Goal: Task Accomplishment & Management: Complete application form

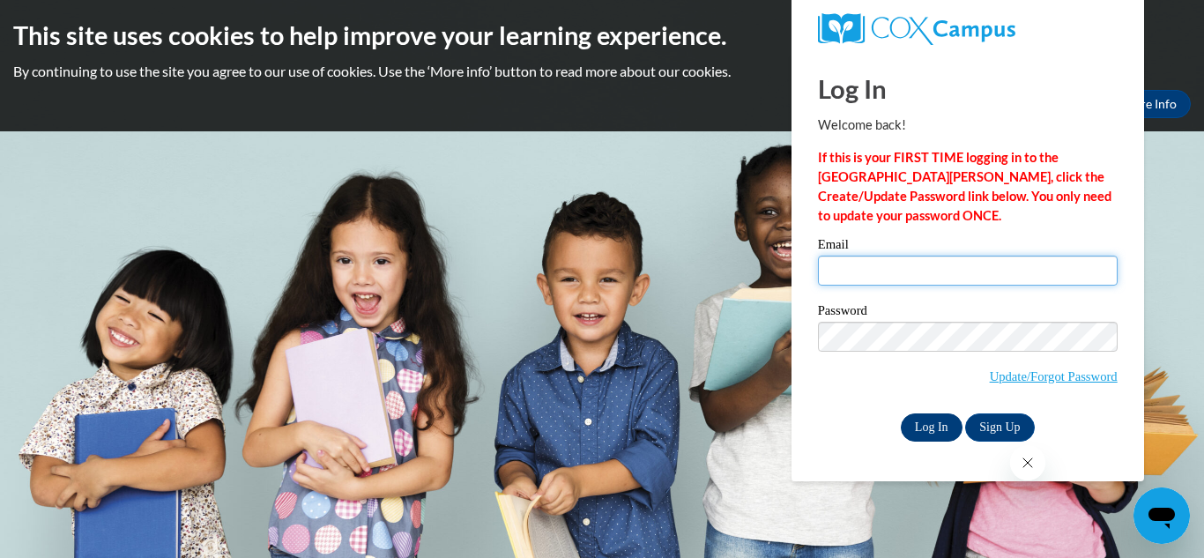
type input "jfarmer@shelteringarmsforkids.com"
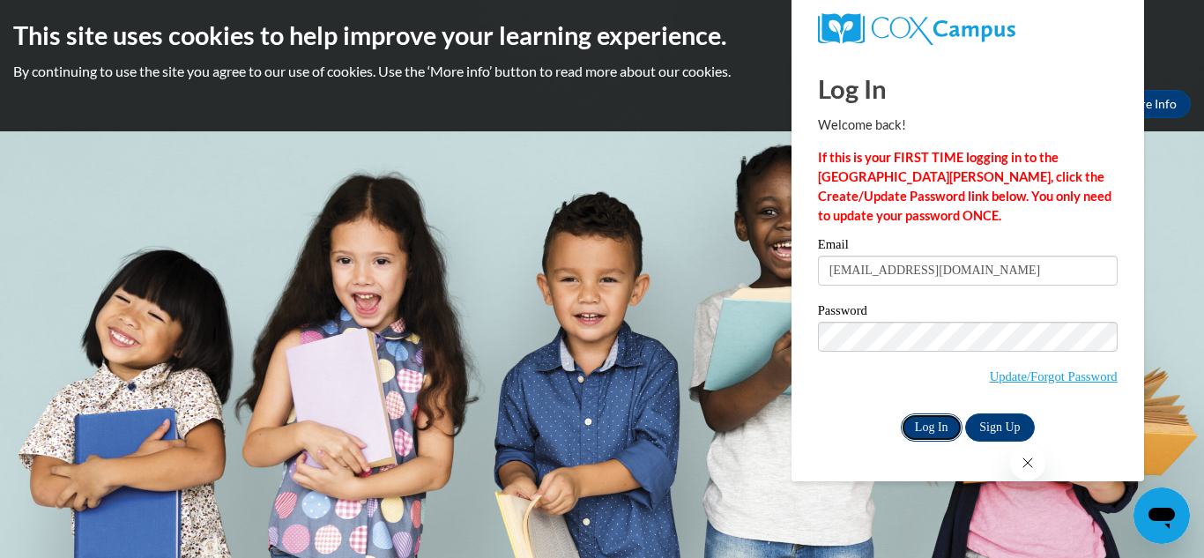
click at [930, 413] on input "Log In" at bounding box center [932, 427] width 62 height 28
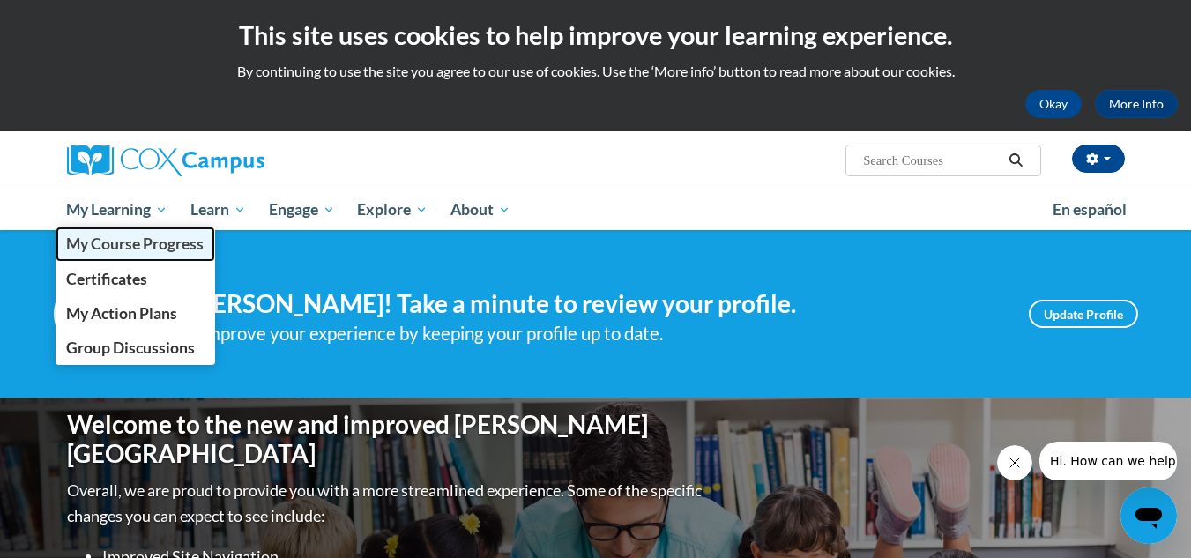
click at [160, 240] on span "My Course Progress" at bounding box center [135, 244] width 138 height 19
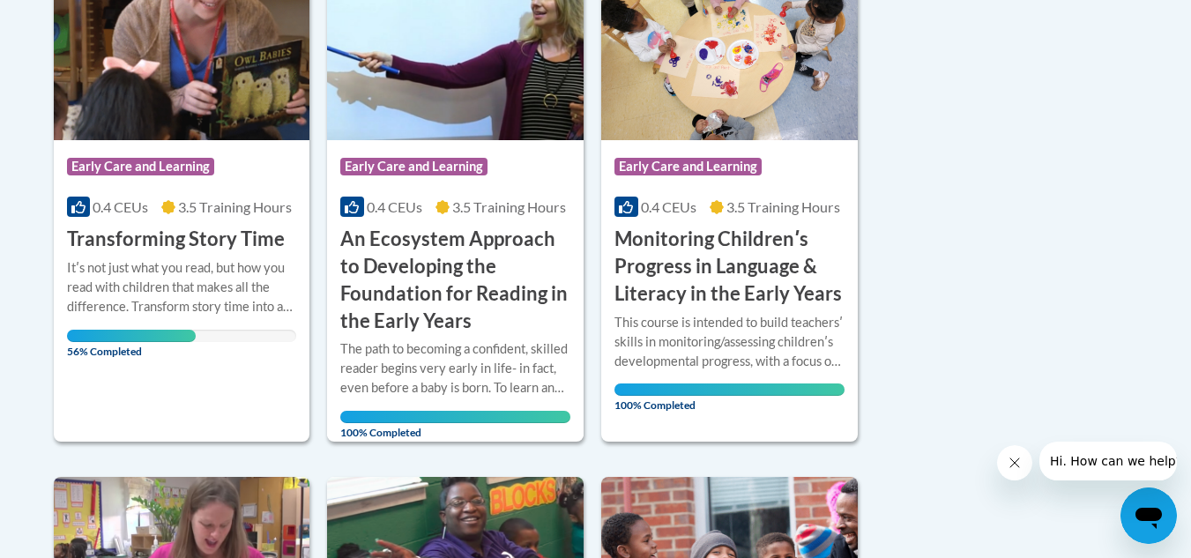
scroll to position [488, 0]
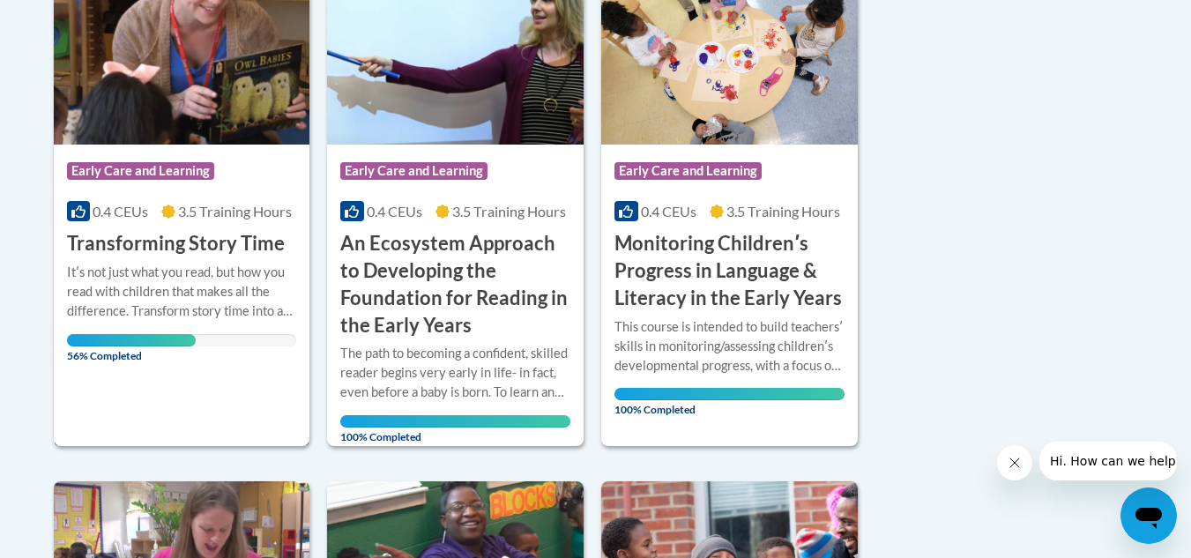
click at [175, 227] on div "Course Category: Early Care and Learning 0.4 CEUs 3.5 Training Hours COURSE Tra…" at bounding box center [182, 201] width 257 height 113
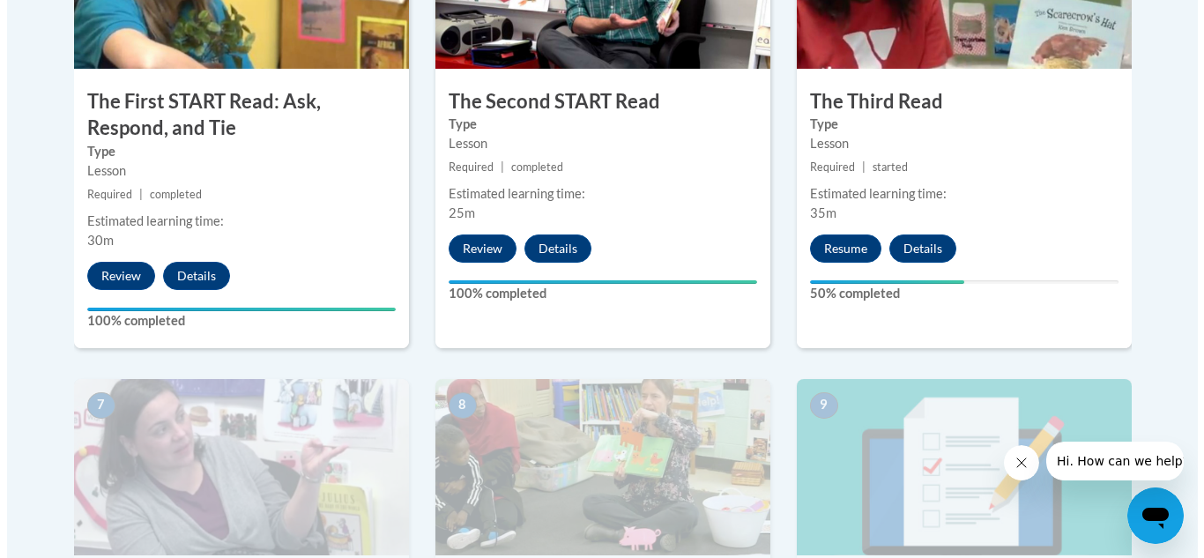
scroll to position [1214, 0]
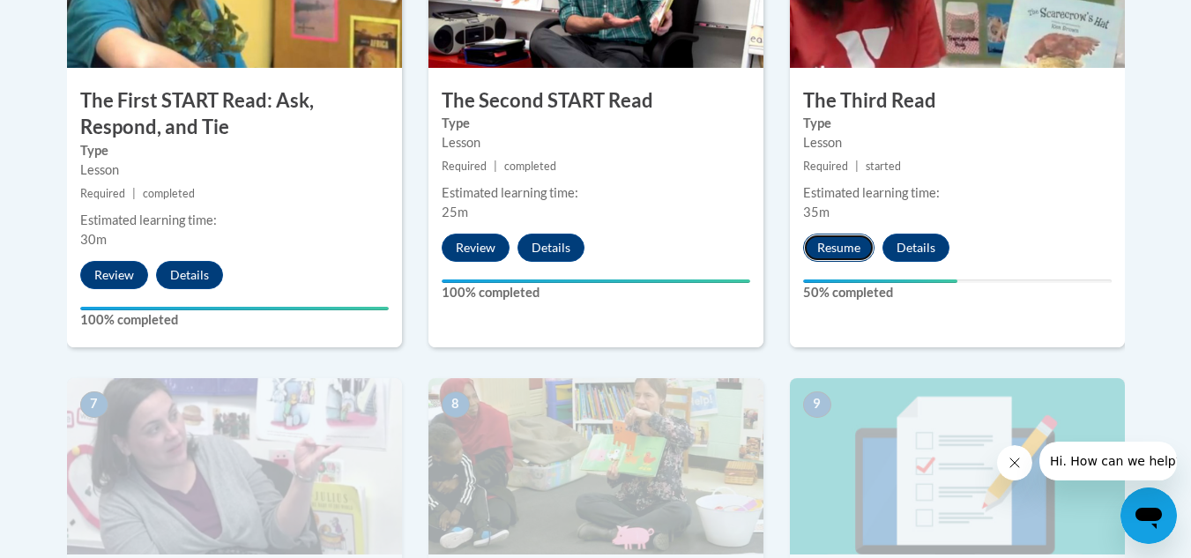
click at [826, 251] on button "Resume" at bounding box center [838, 248] width 71 height 28
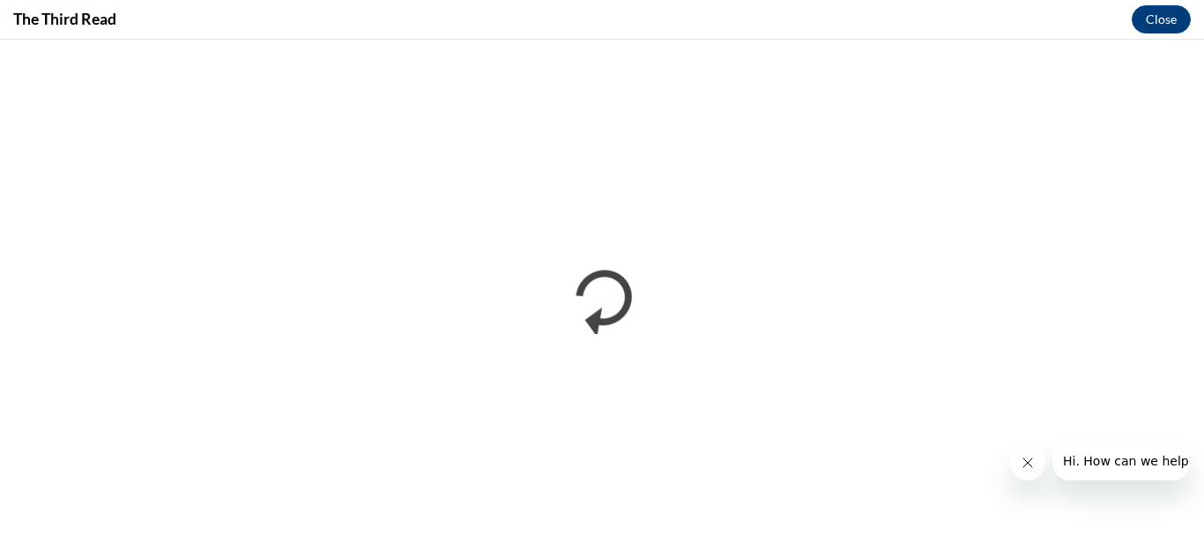
scroll to position [0, 0]
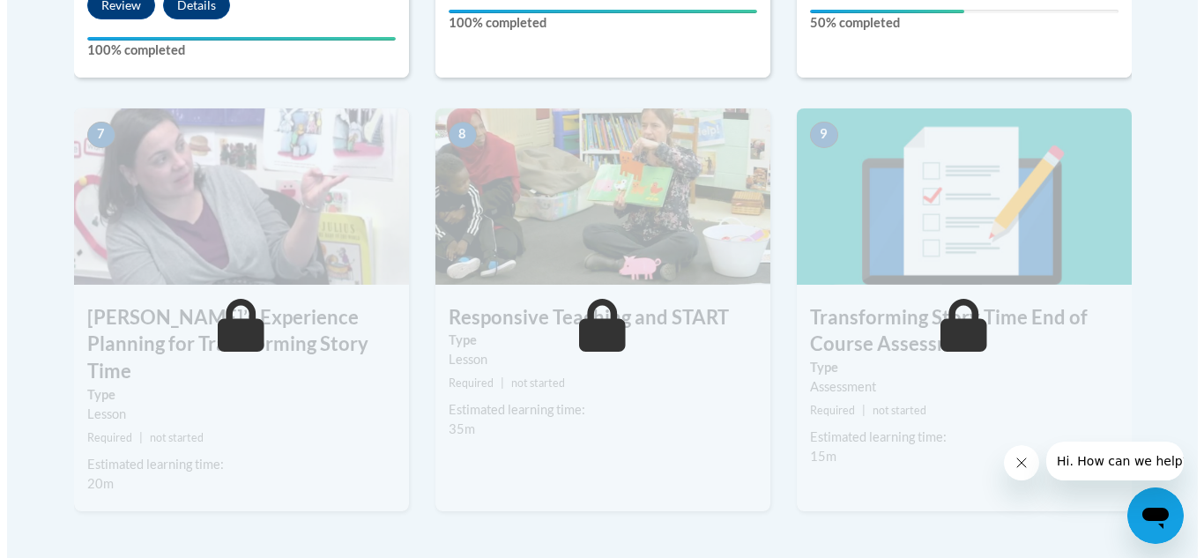
scroll to position [1214, 0]
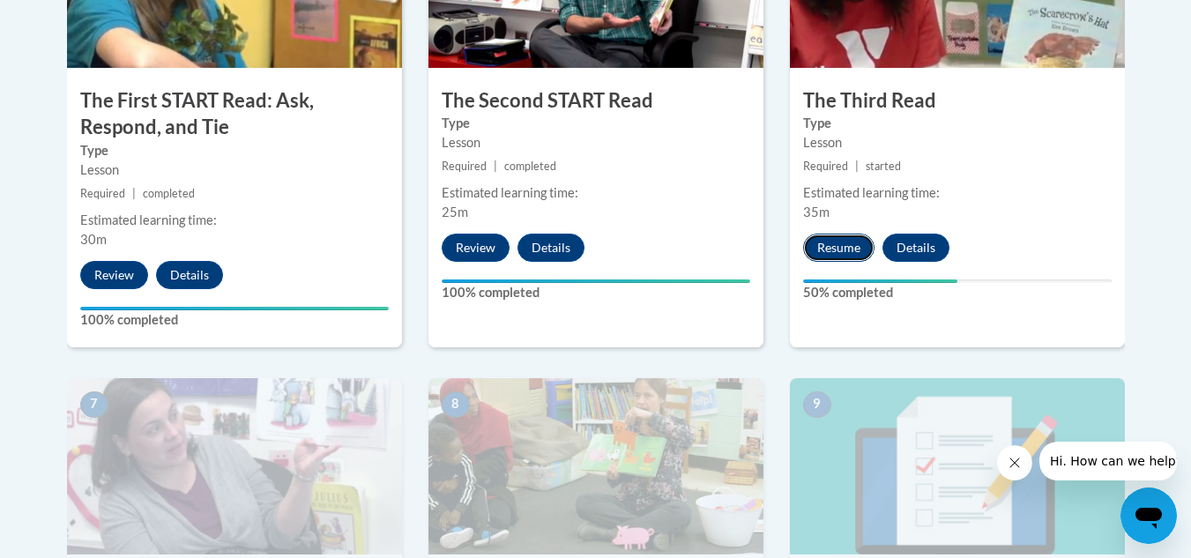
click at [835, 241] on button "Resume" at bounding box center [838, 248] width 71 height 28
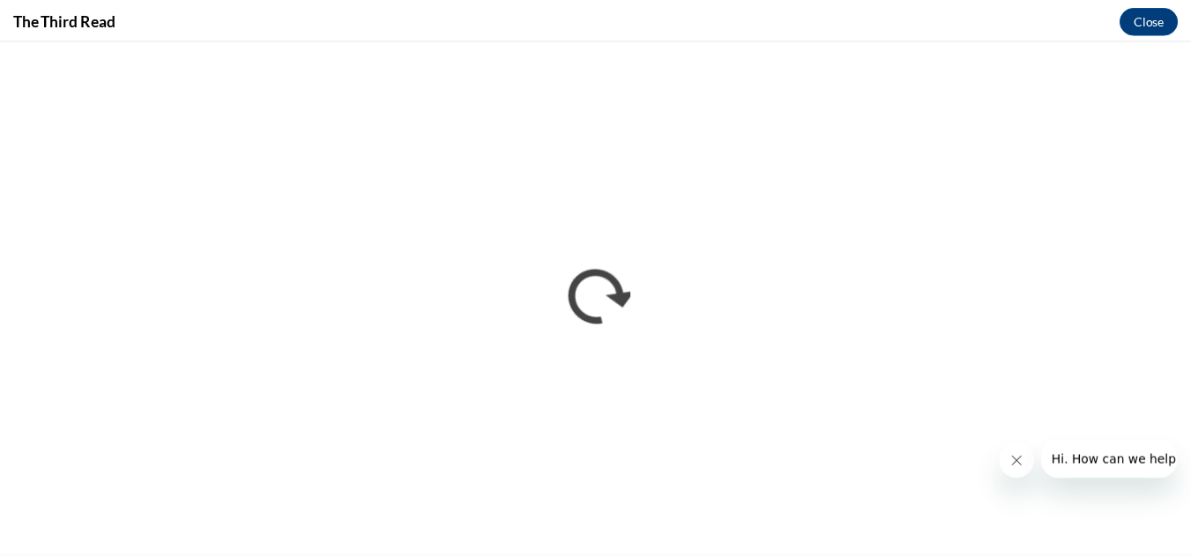
scroll to position [0, 0]
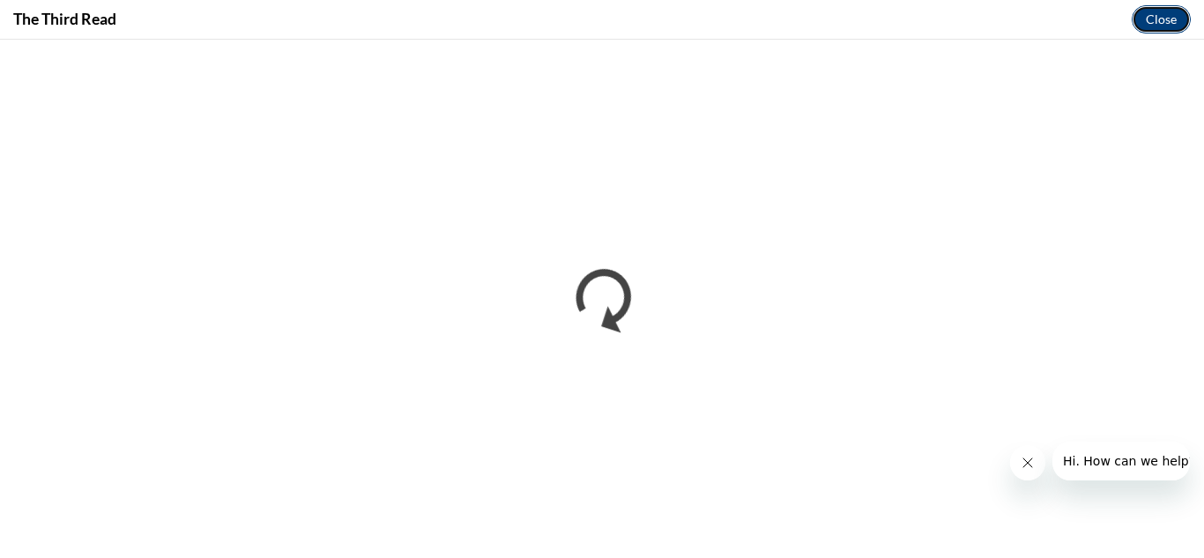
click at [1150, 22] on button "Close" at bounding box center [1161, 19] width 59 height 28
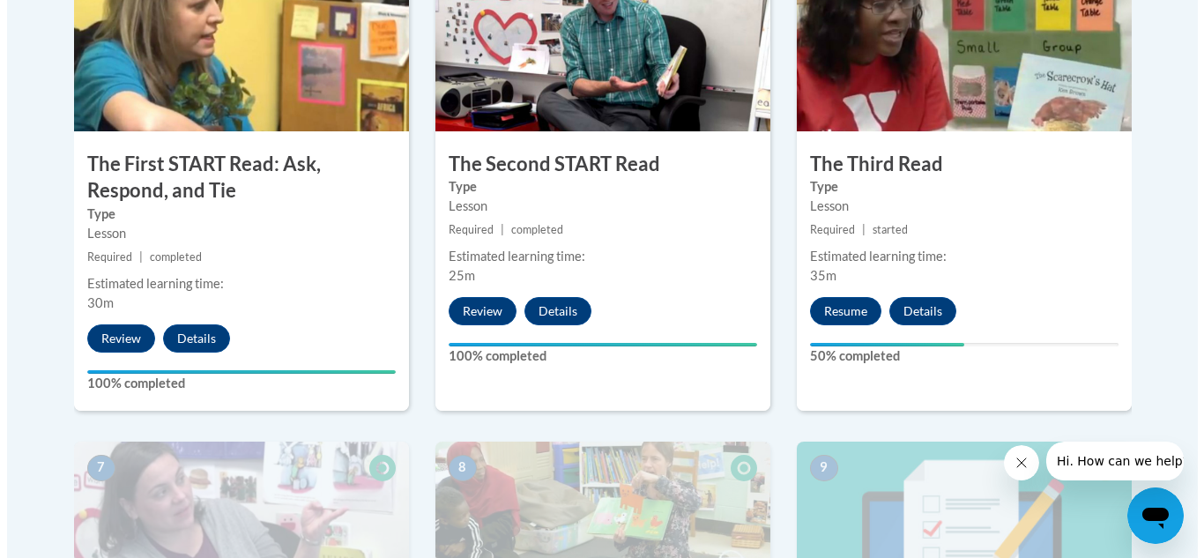
scroll to position [1152, 0]
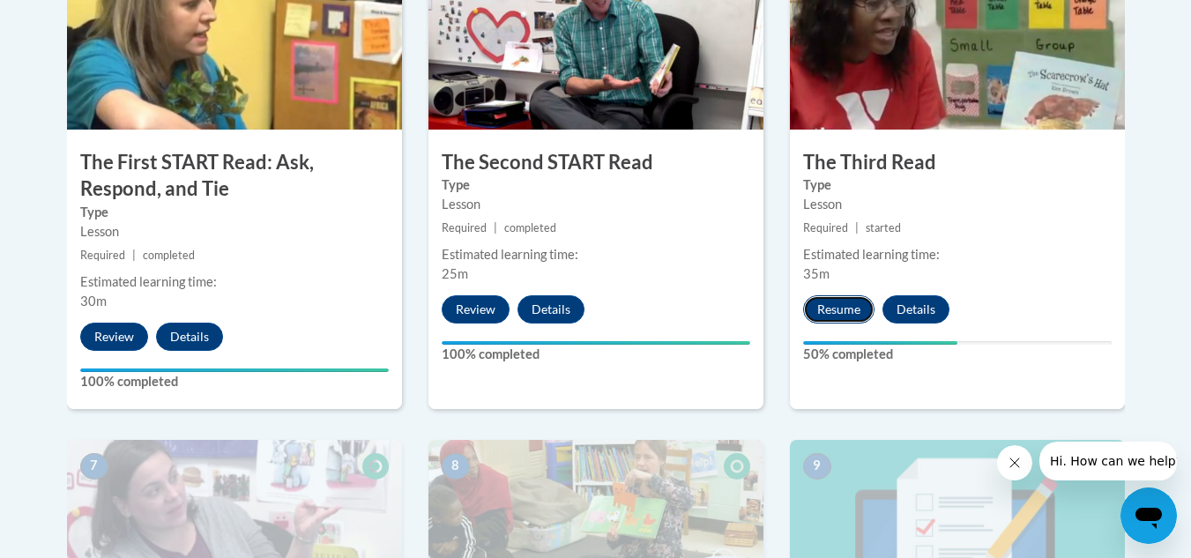
click at [857, 316] on button "Resume" at bounding box center [838, 309] width 71 height 28
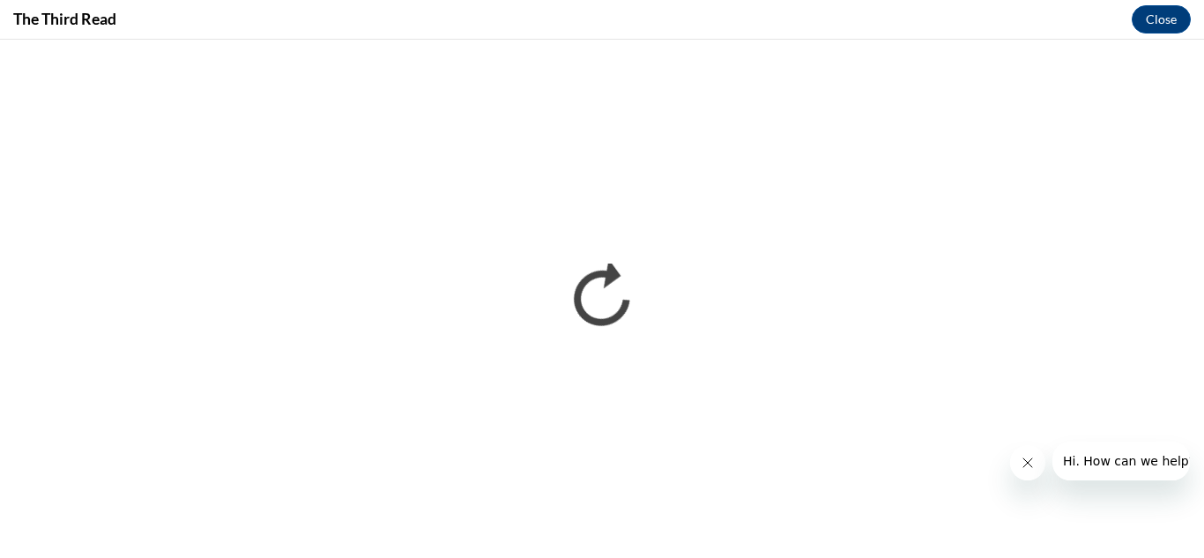
scroll to position [0, 0]
click at [1029, 458] on icon "Close message from company" at bounding box center [1027, 463] width 14 height 14
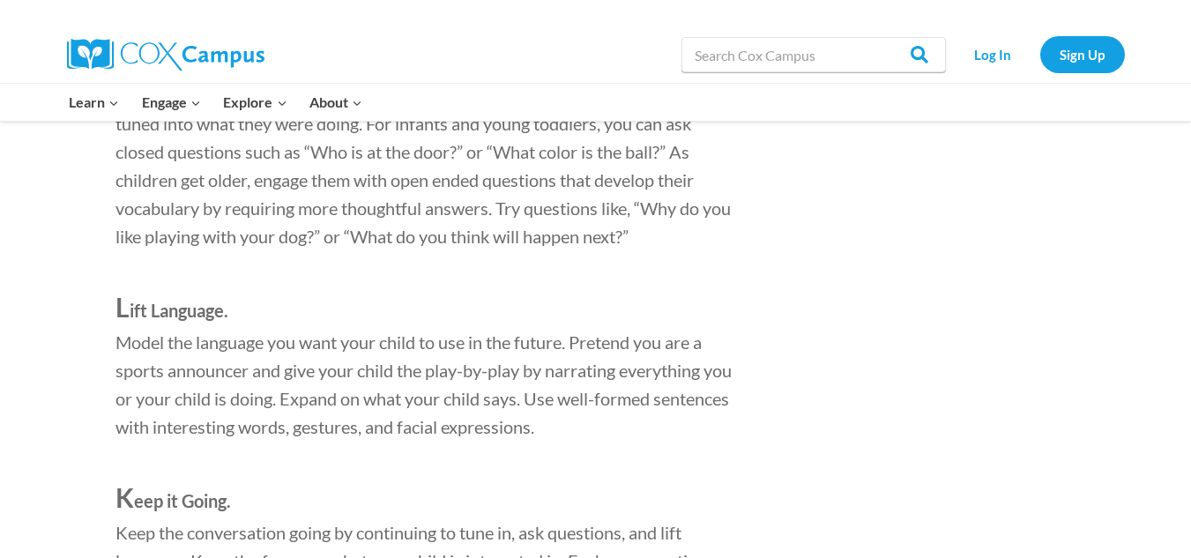
scroll to position [1781, 0]
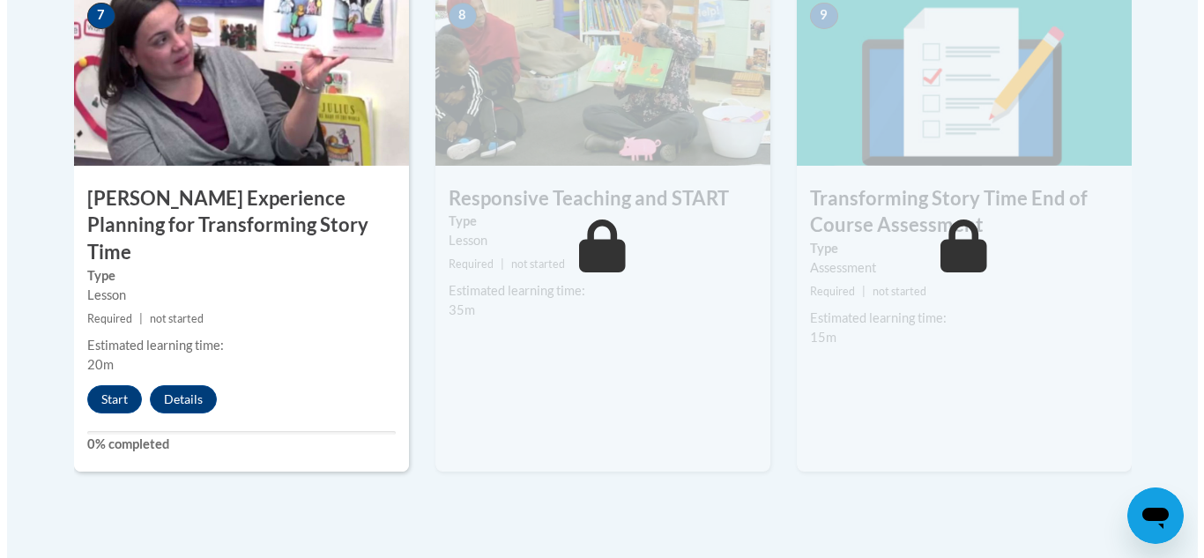
scroll to position [1604, 0]
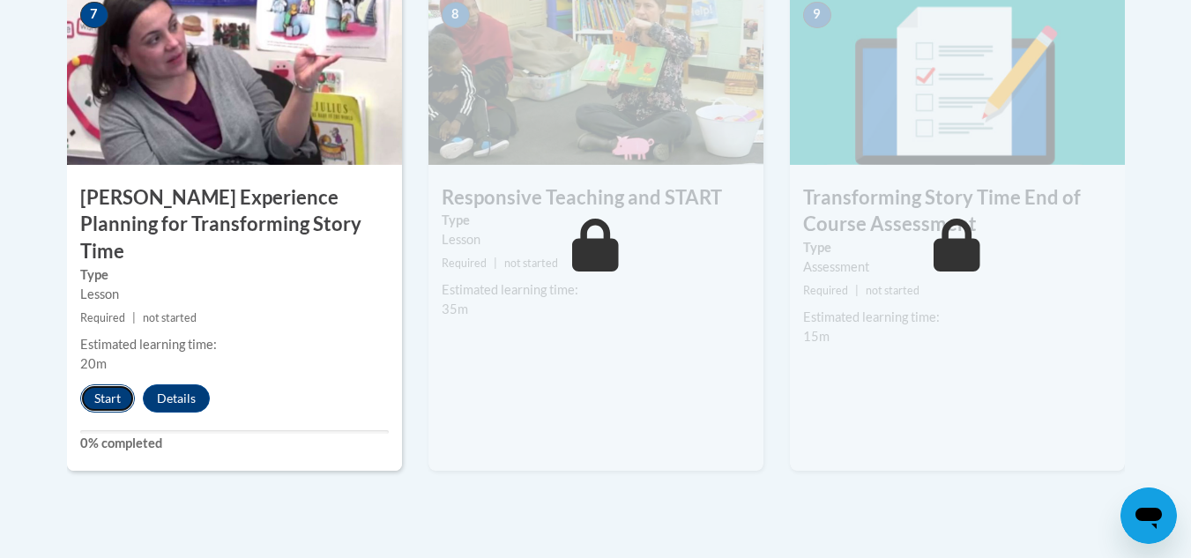
click at [106, 384] on button "Start" at bounding box center [107, 398] width 55 height 28
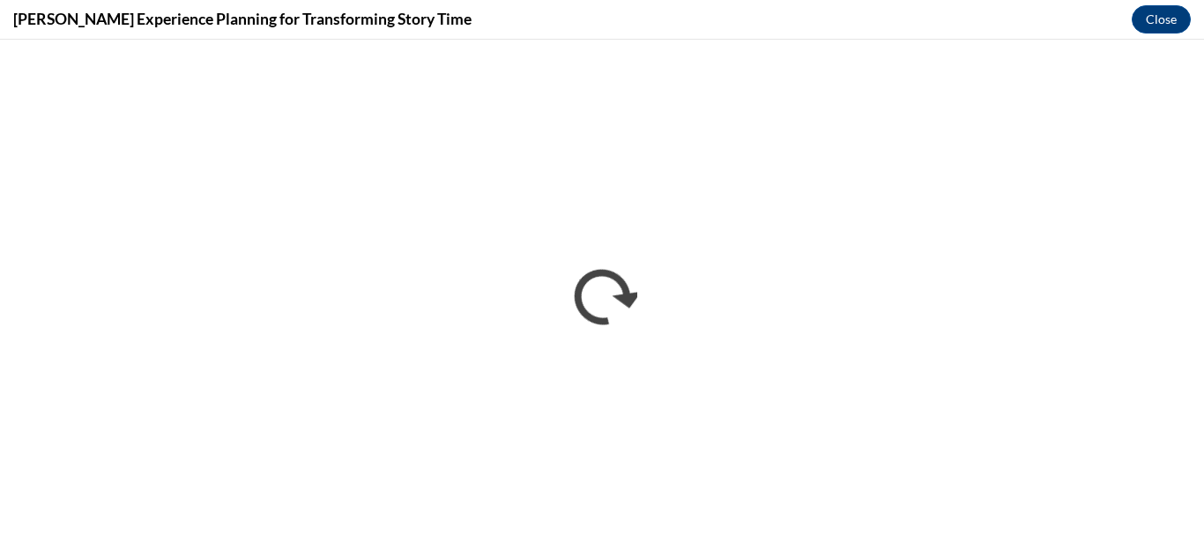
scroll to position [0, 0]
